Goal: Task Accomplishment & Management: Manage account settings

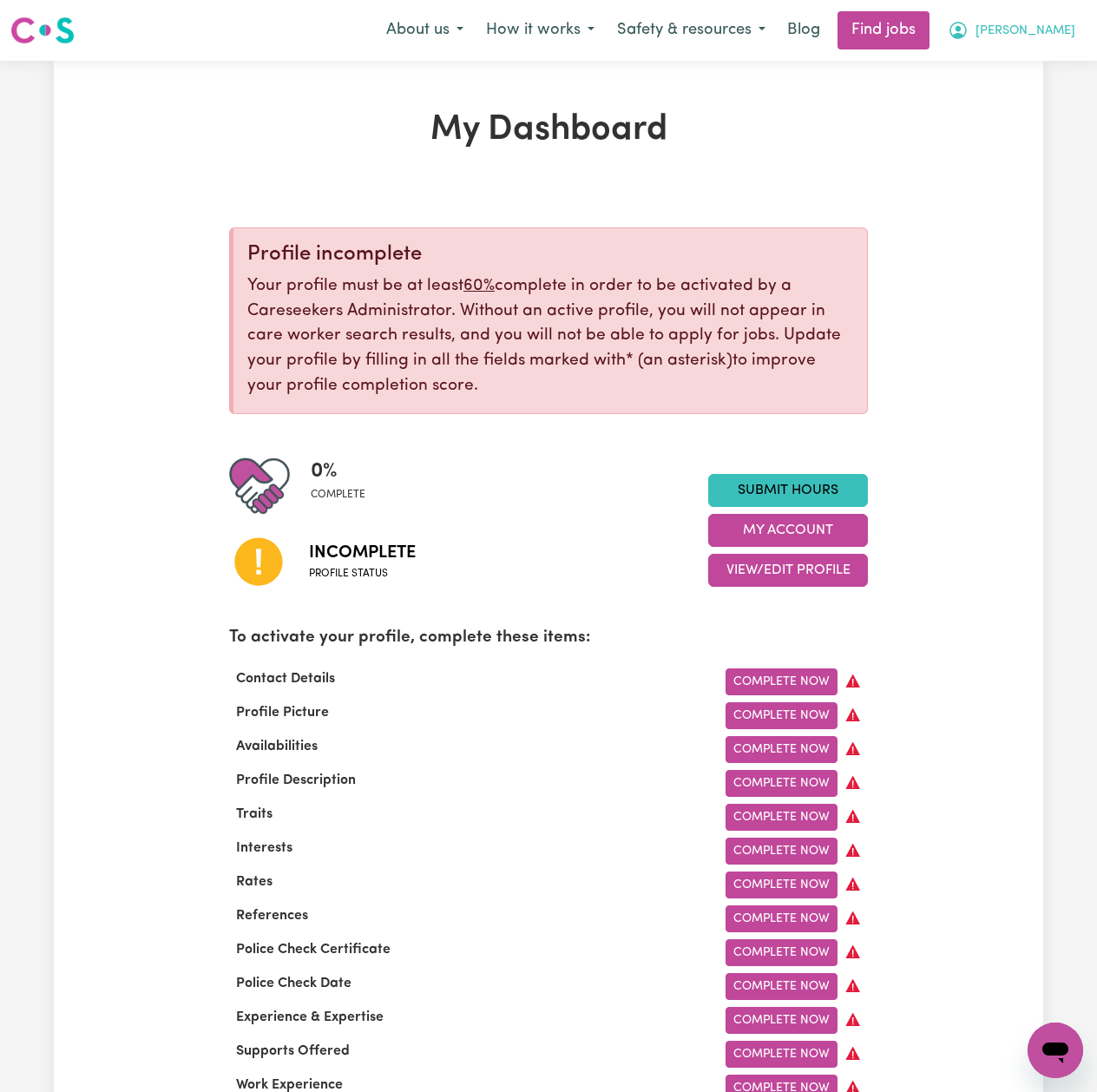
click at [1073, 34] on span "[PERSON_NAME]" at bounding box center [1025, 31] width 100 height 19
click at [1032, 113] on link "My Dashboard" at bounding box center [1017, 100] width 138 height 33
click at [995, 123] on link "Logout" at bounding box center [1017, 132] width 138 height 33
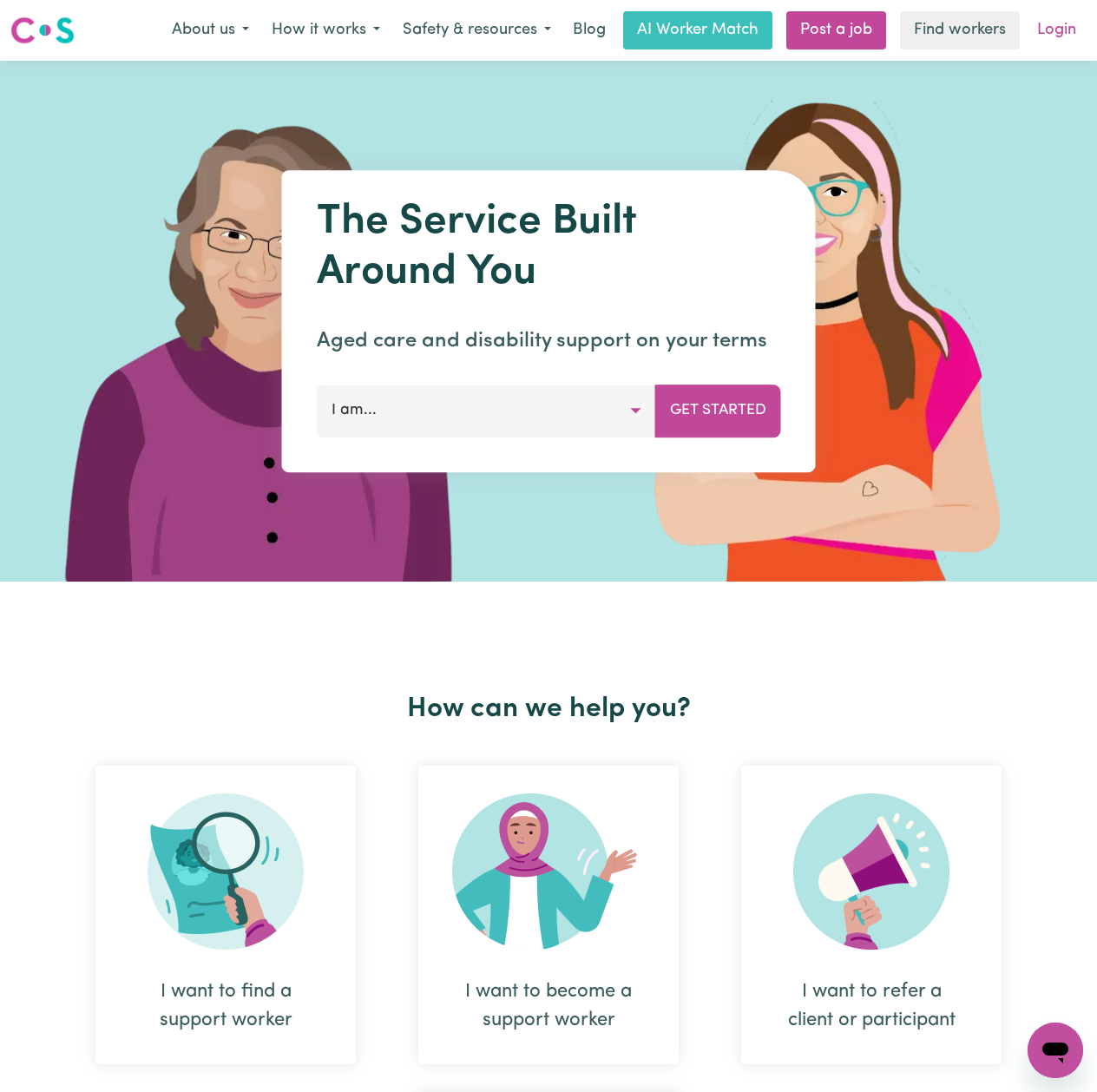
click at [1056, 21] on link "Login" at bounding box center [1056, 30] width 60 height 38
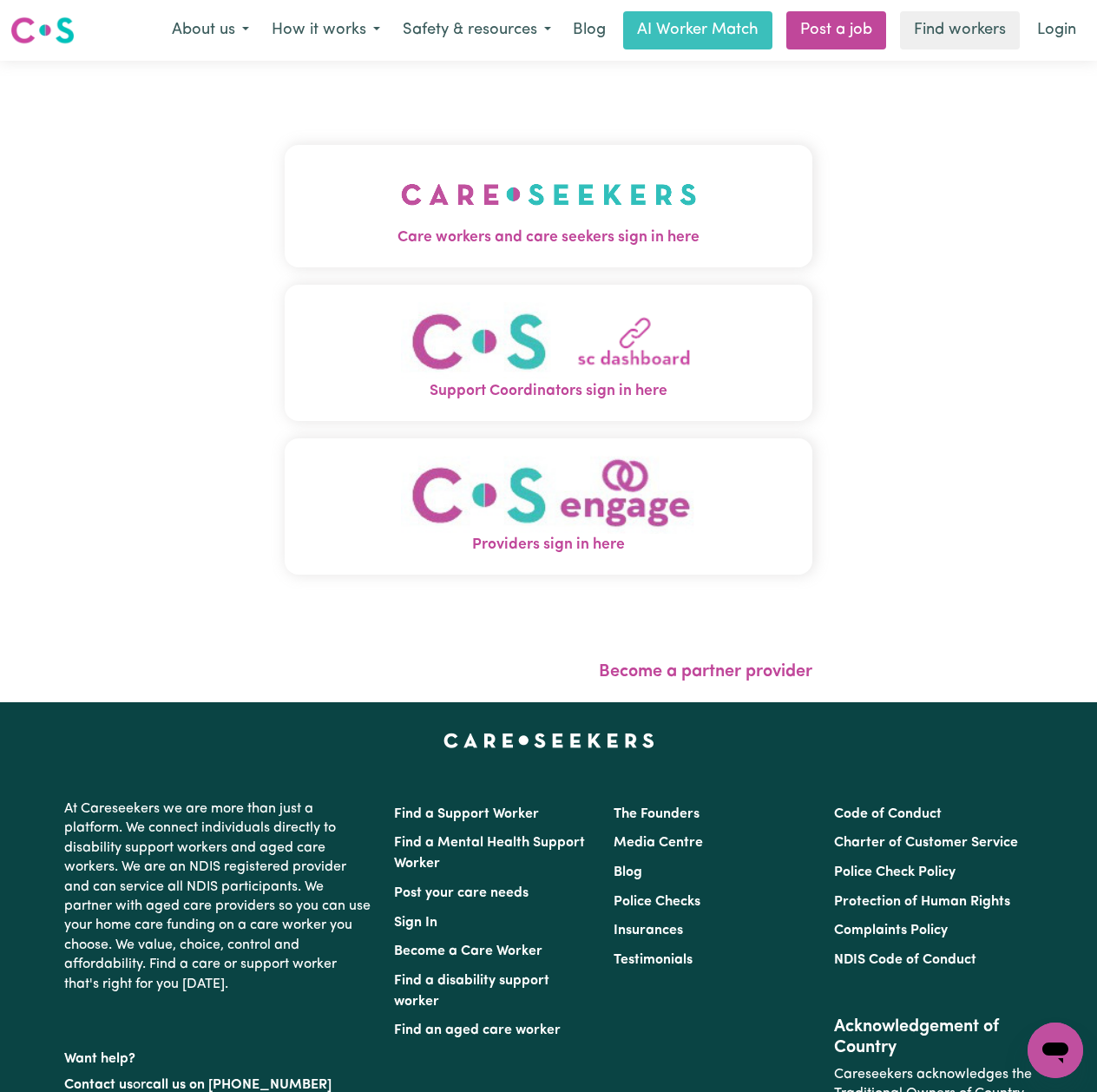
click at [438, 213] on button "Care workers and care seekers sign in here" at bounding box center [548, 206] width 528 height 121
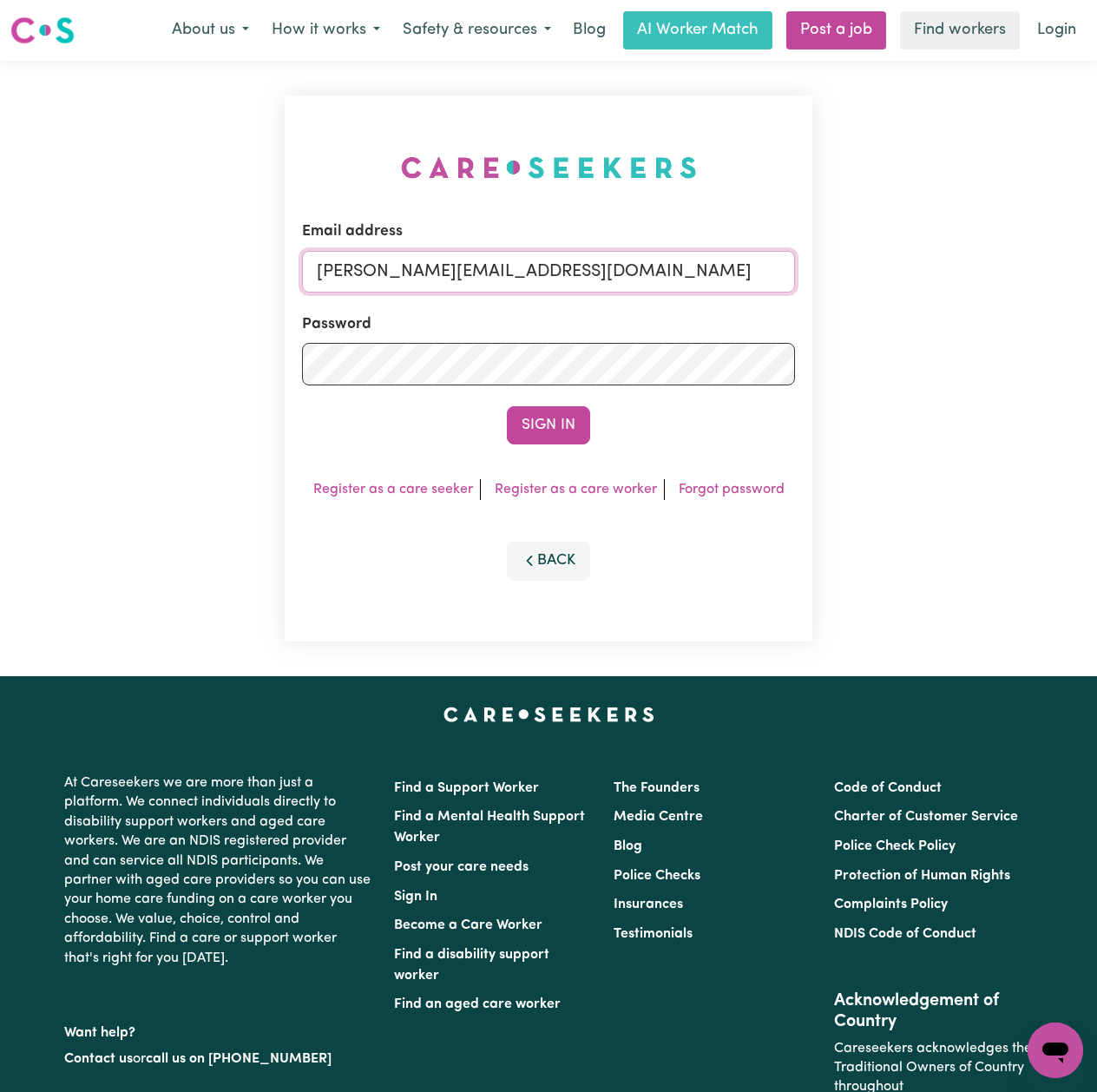
drag, startPoint x: 466, startPoint y: 268, endPoint x: 470, endPoint y: 292, distance: 24.3
click at [466, 268] on input "[PERSON_NAME][EMAIL_ADDRESS][DOMAIN_NAME]" at bounding box center [548, 272] width 493 height 42
drag, startPoint x: 406, startPoint y: 272, endPoint x: 678, endPoint y: 282, distance: 272.2
click at [678, 282] on input "Superuser~[EMAIL_ADDRESS][DOMAIN_NAME]" at bounding box center [548, 272] width 493 height 42
type input "Superuser~[EMAIL_ADDRESS][DOMAIN_NAME]"
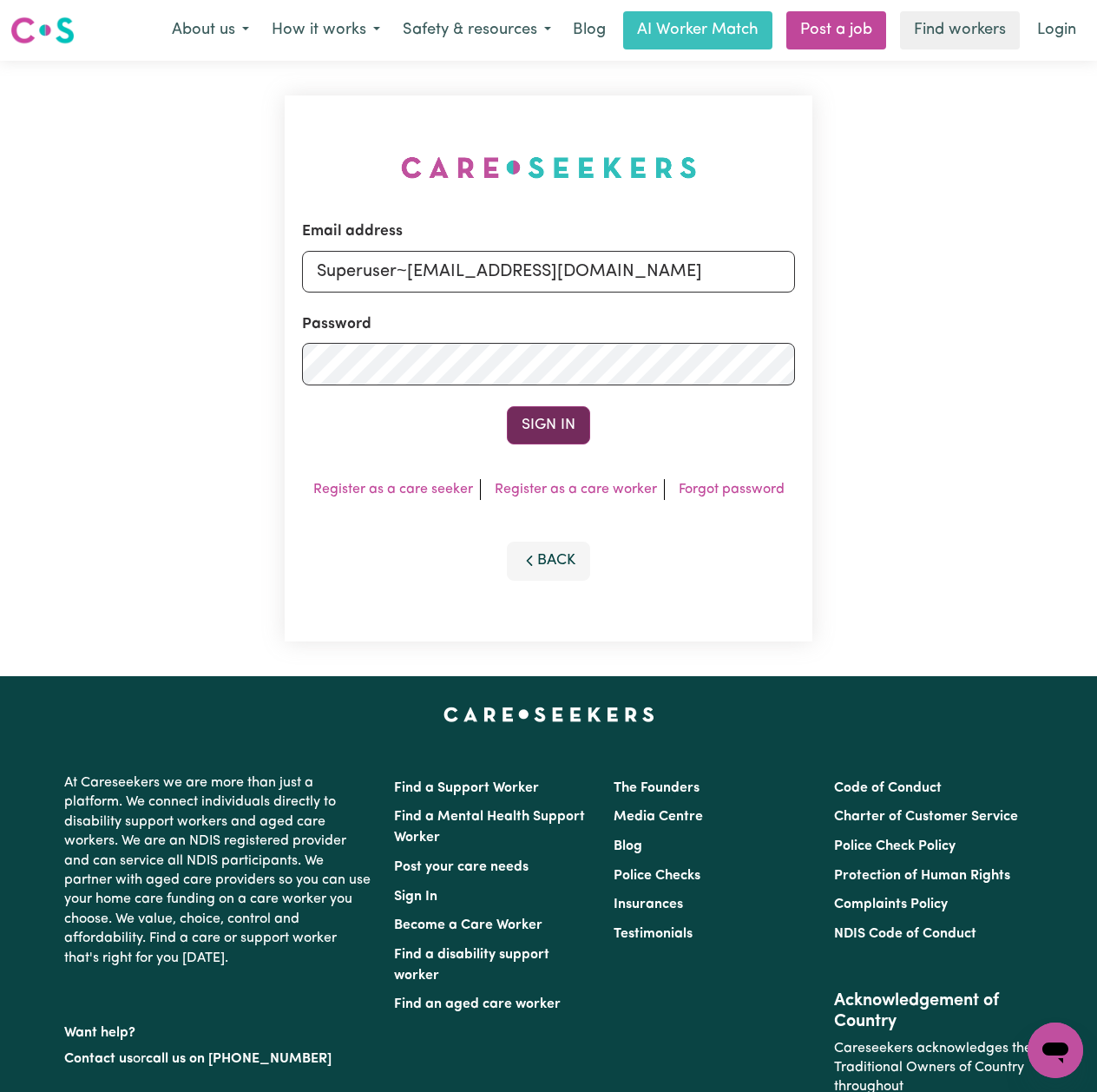
click at [528, 445] on button "Sign In" at bounding box center [548, 426] width 83 height 38
